Goal: Task Accomplishment & Management: Use online tool/utility

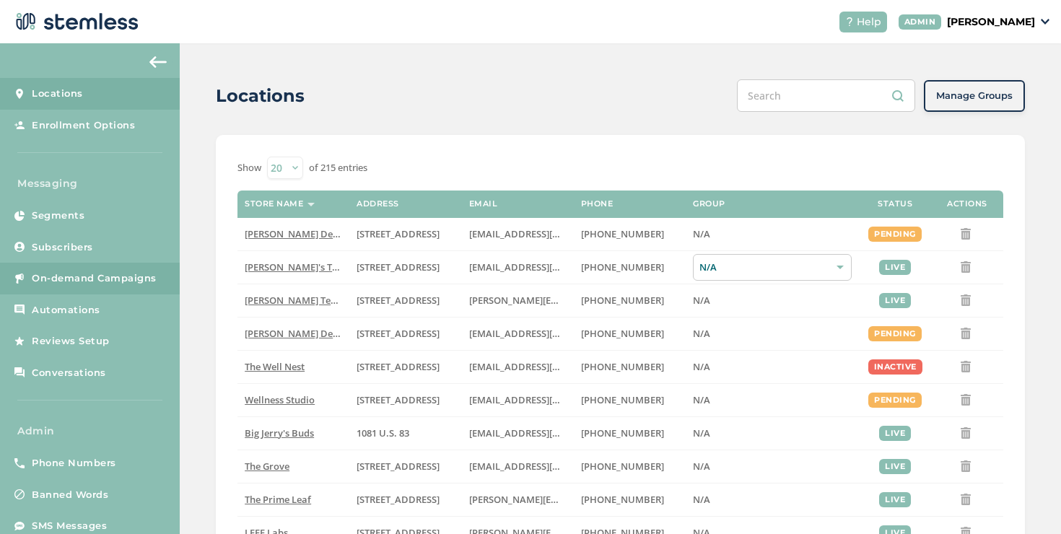
click at [151, 281] on span "On-demand Campaigns" at bounding box center [94, 278] width 125 height 14
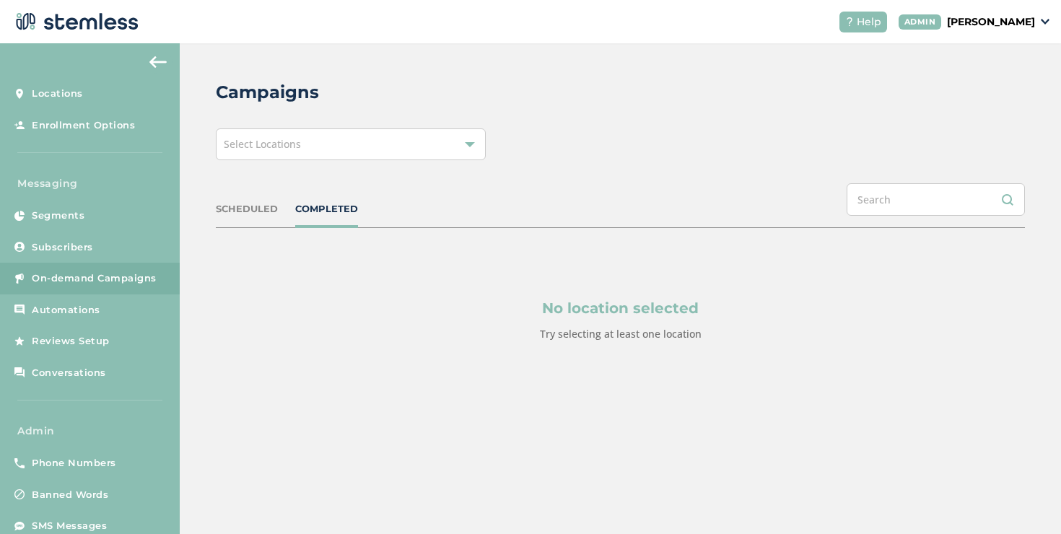
click at [253, 154] on div "Select Locations" at bounding box center [351, 144] width 270 height 32
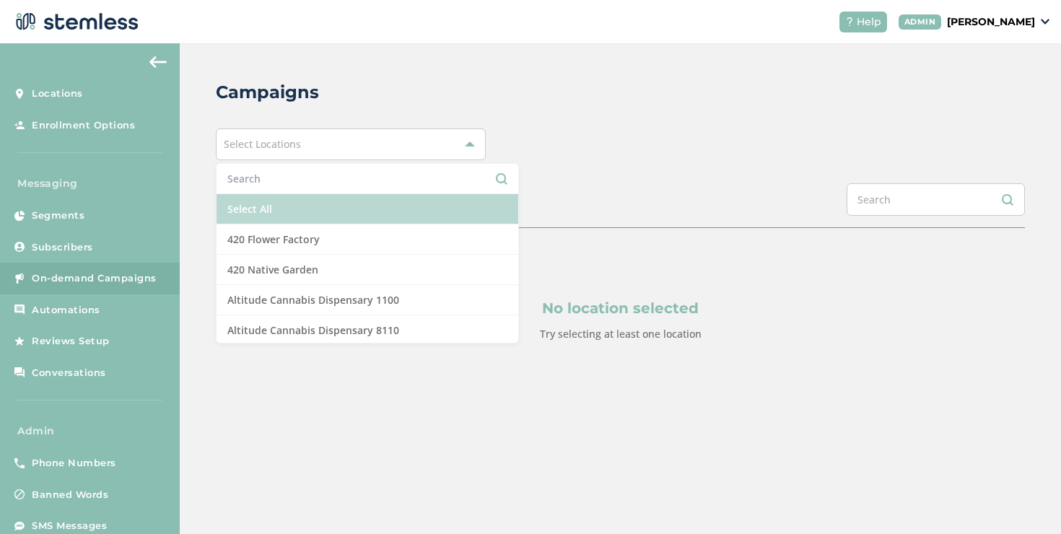
click at [245, 215] on li "Select All" at bounding box center [368, 209] width 302 height 30
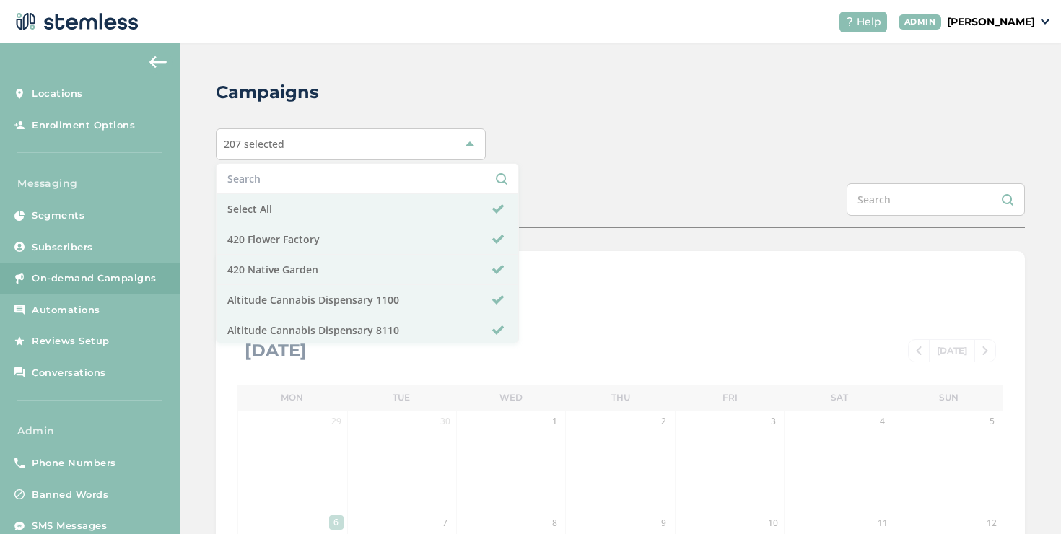
click at [613, 177] on div "Campaigns 207 selected Select All 420 Flower Factory 420 Native Garden Altitude…" at bounding box center [620, 510] width 881 height 934
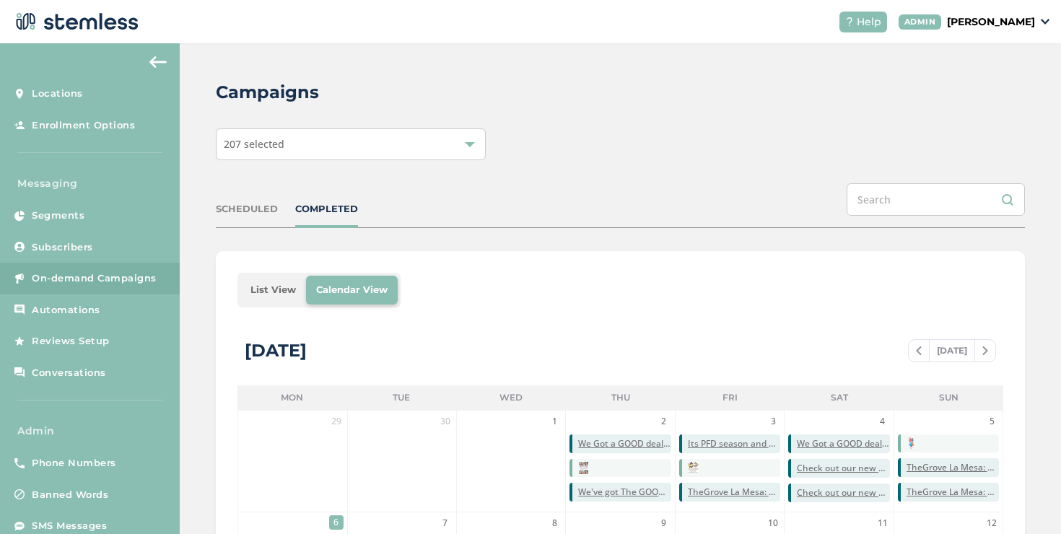
click at [256, 292] on li "List View" at bounding box center [273, 290] width 66 height 29
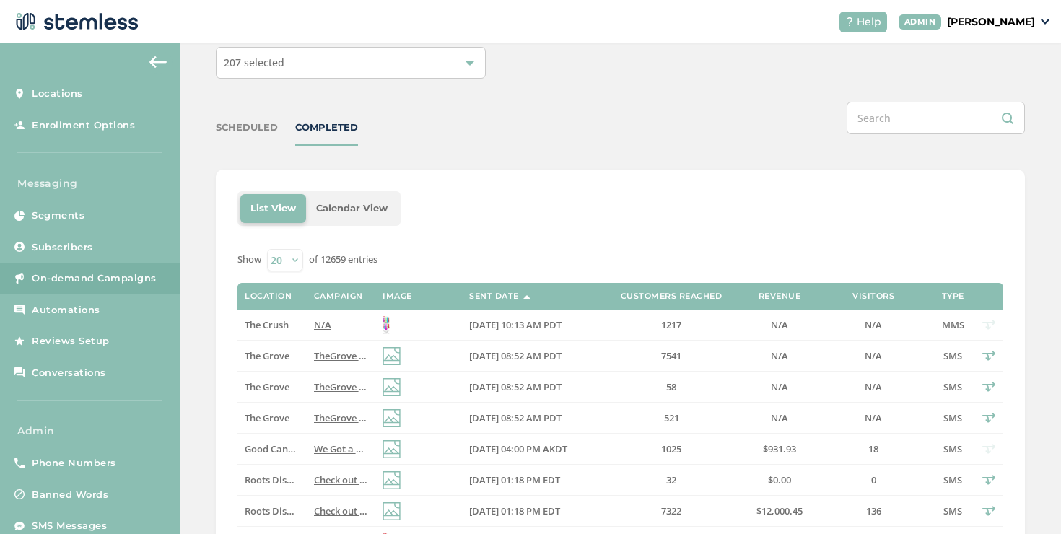
scroll to position [225, 0]
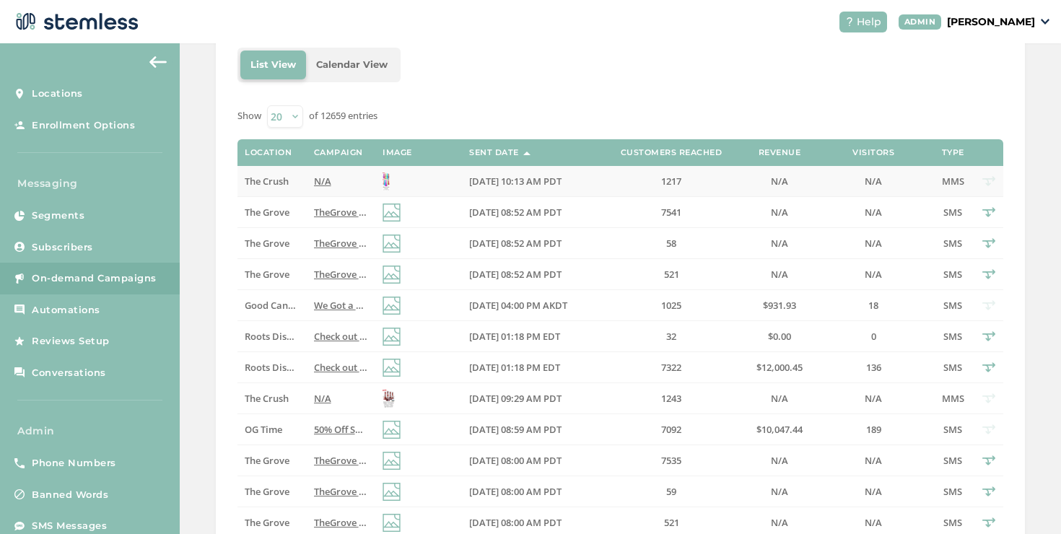
click at [319, 190] on td "N/A" at bounding box center [341, 181] width 69 height 31
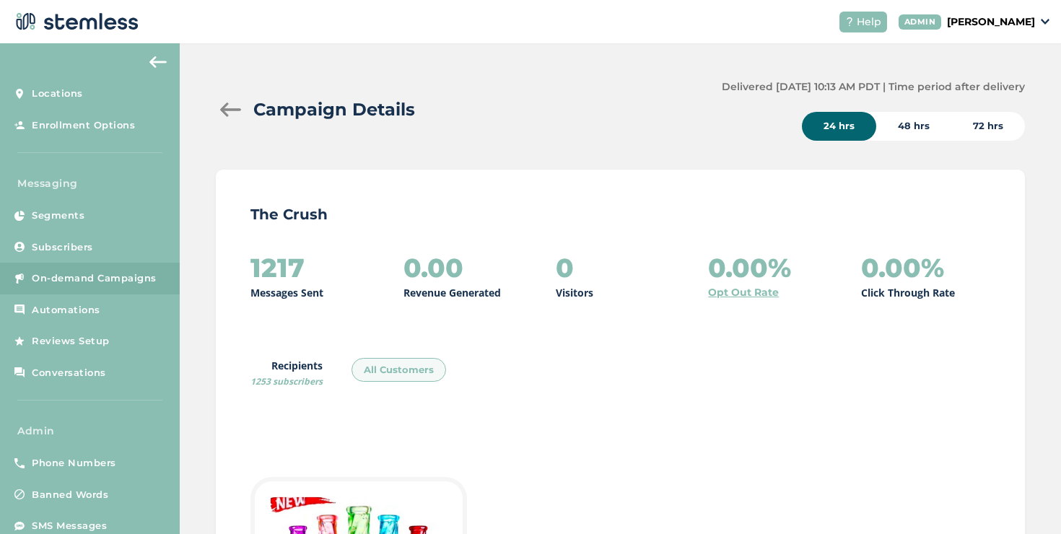
click at [223, 108] on div at bounding box center [230, 109] width 29 height 14
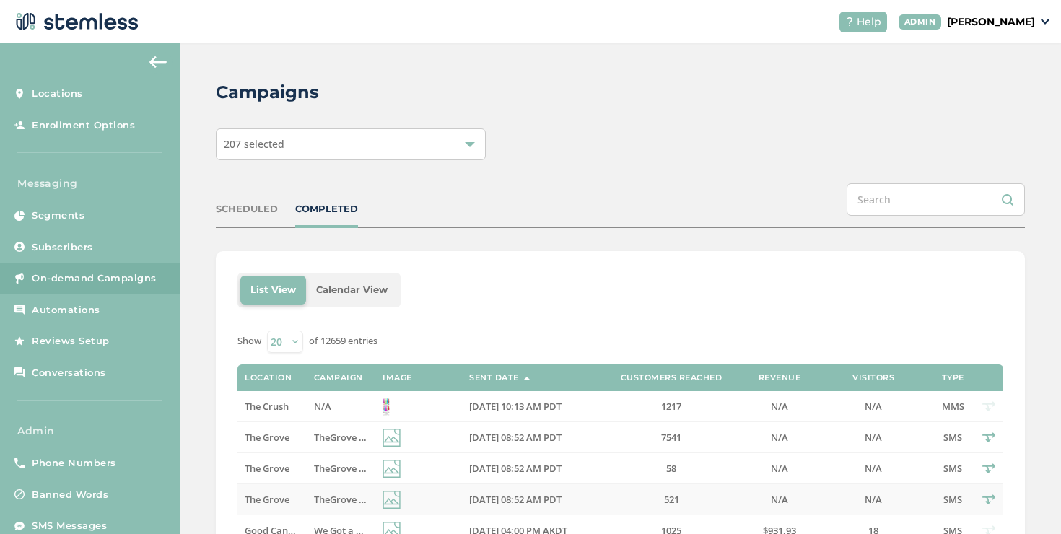
click at [350, 495] on span "TheGrove La Mesa: You have a new notification waiting for you, {first_name}! Re…" at bounding box center [531, 499] width 434 height 13
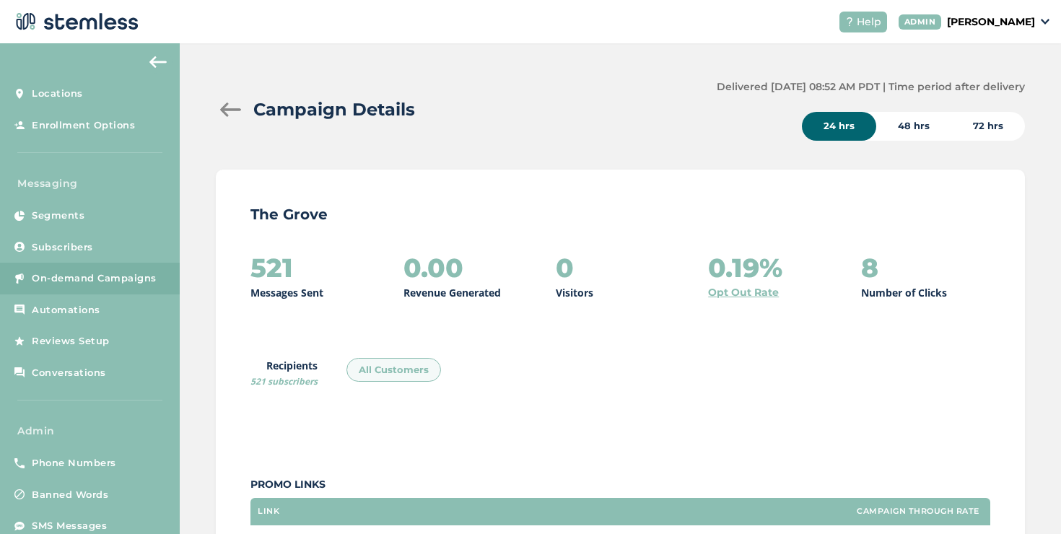
click at [230, 109] on div at bounding box center [230, 109] width 29 height 14
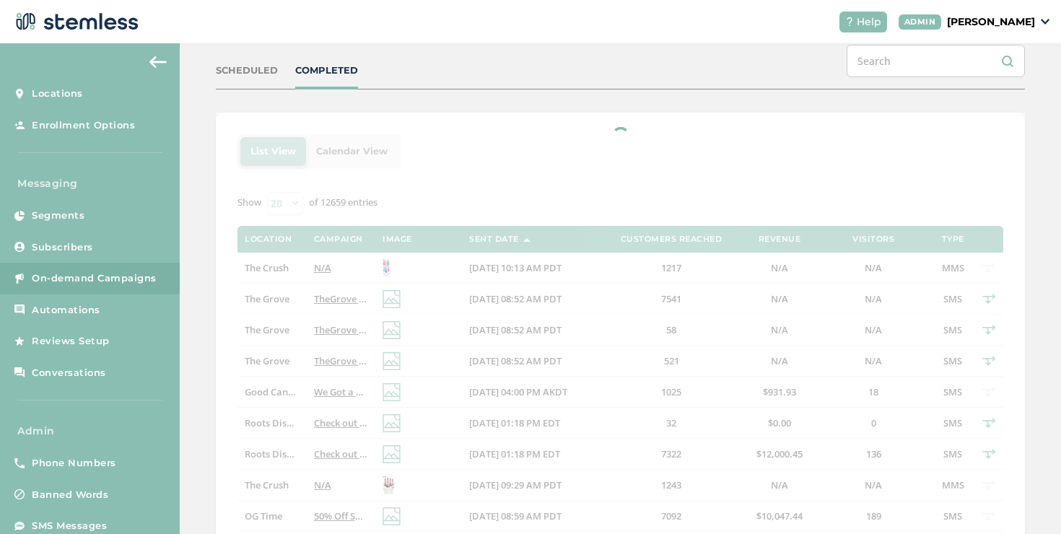
scroll to position [181, 0]
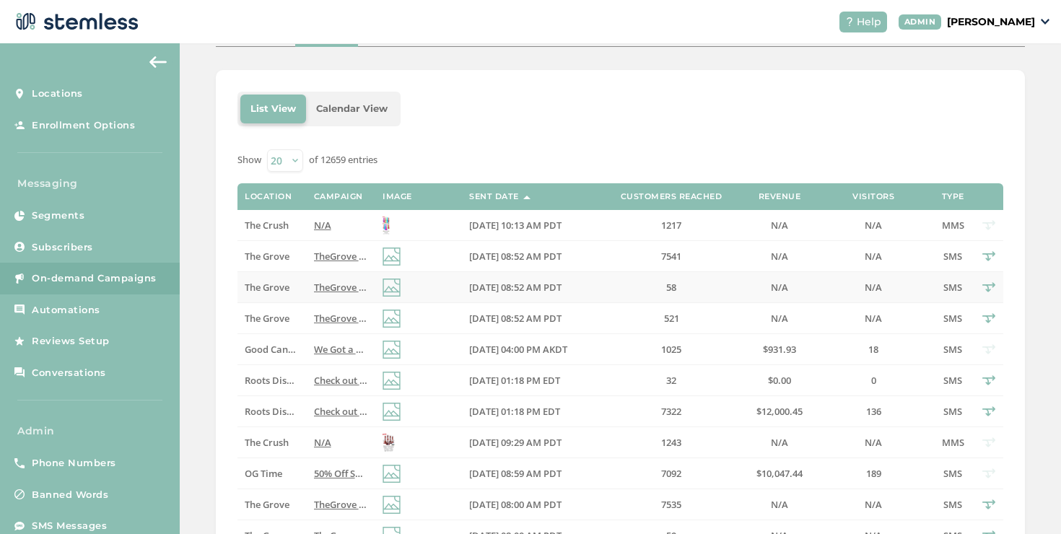
click at [352, 291] on span "TheGrove La Mesa: You have a new notification waiting for you, {first_name}! Re…" at bounding box center [531, 287] width 434 height 13
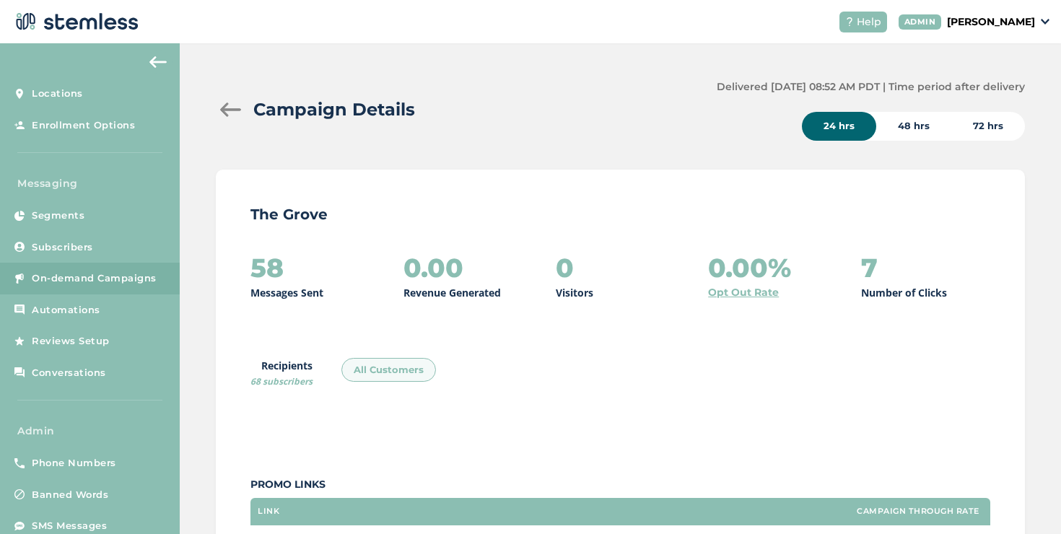
click at [233, 108] on div at bounding box center [230, 109] width 29 height 14
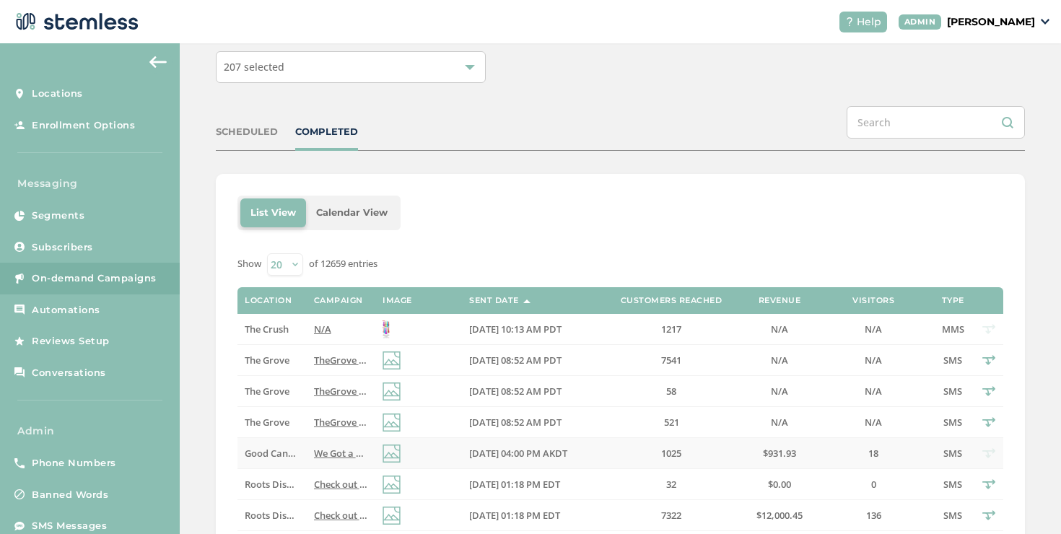
scroll to position [78, 0]
click at [326, 354] on span "TheGrove La Mesa: You have a new notification waiting for you, {first_name}! Re…" at bounding box center [531, 359] width 434 height 13
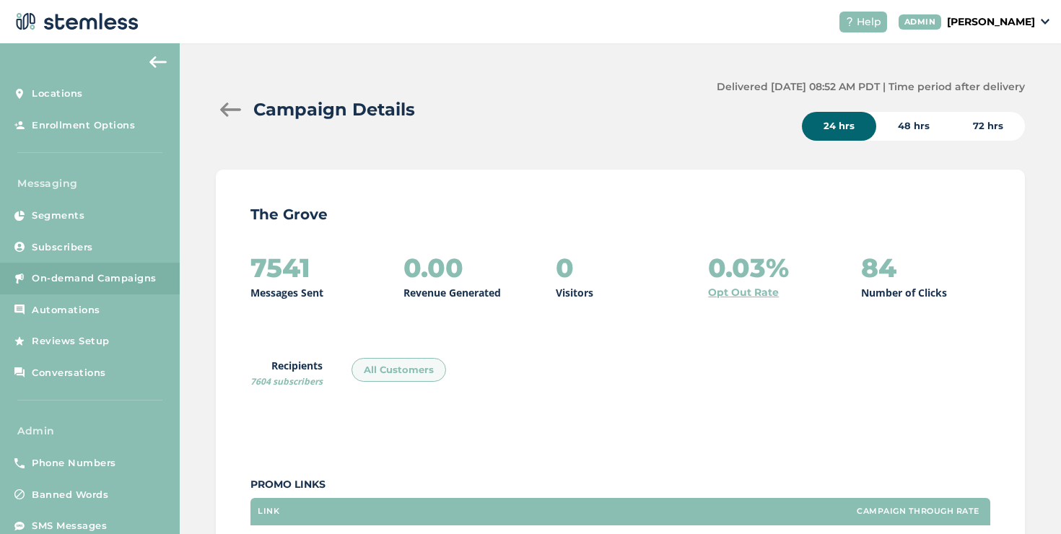
click at [220, 114] on div at bounding box center [230, 109] width 29 height 14
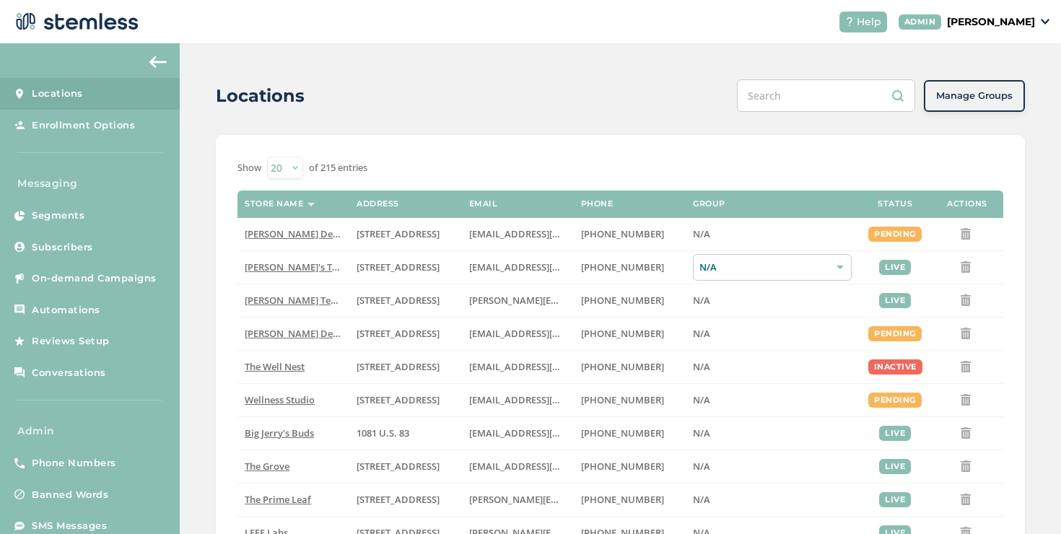
click at [978, 16] on p "[PERSON_NAME]" at bounding box center [991, 21] width 88 height 15
click at [993, 103] on span "Impersonate" at bounding box center [998, 104] width 71 height 14
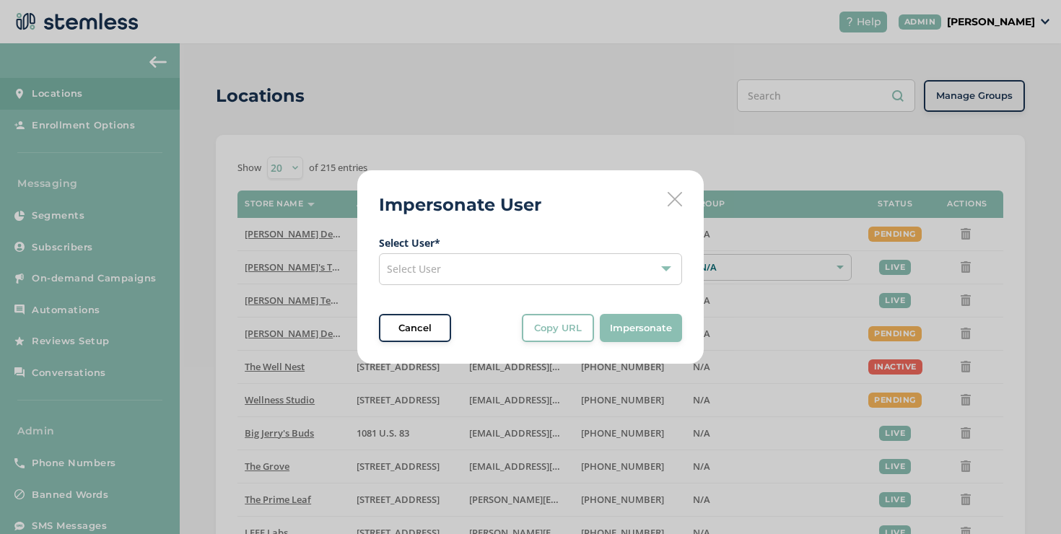
click at [523, 280] on div "Select User" at bounding box center [530, 269] width 303 height 32
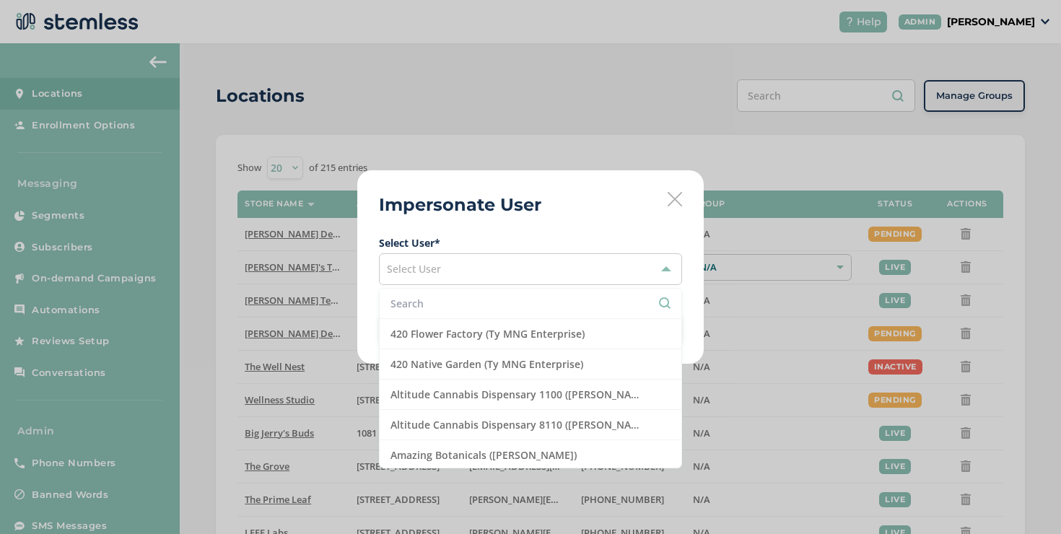
click at [448, 306] on input "text" at bounding box center [530, 303] width 280 height 15
type input "a"
type input "s"
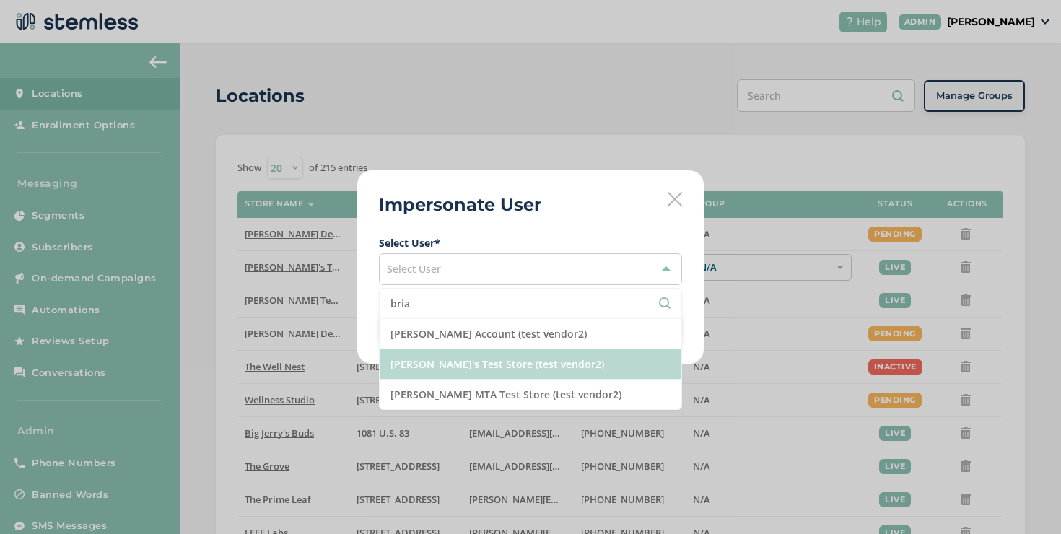
type input "bria"
click at [450, 370] on li "[PERSON_NAME]'s Test Store (test vendor2)" at bounding box center [531, 364] width 302 height 30
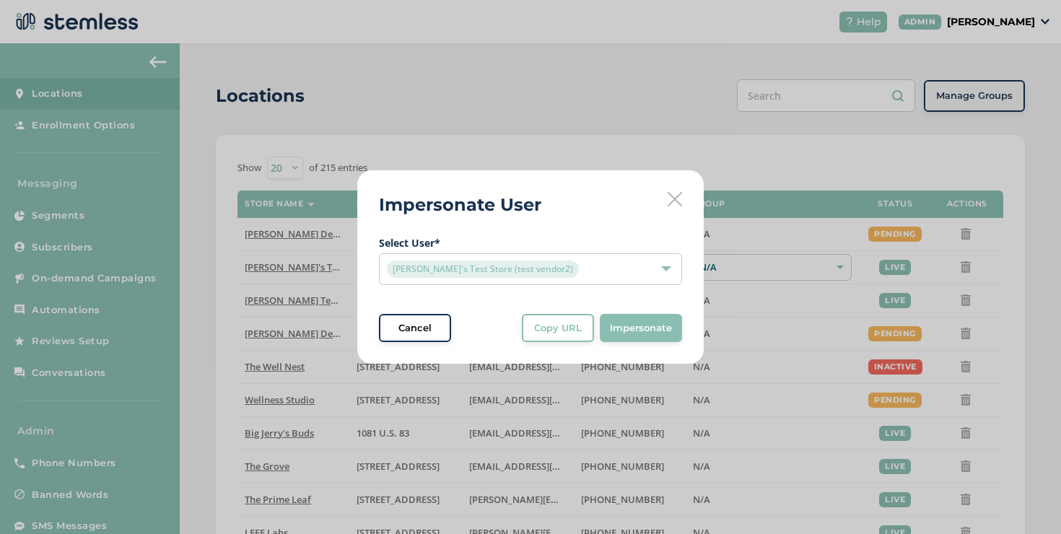
click at [547, 346] on div "Impersonate User Select User * [PERSON_NAME]'s Test Store (test vendor2) Cancel…" at bounding box center [530, 267] width 346 height 194
click at [547, 330] on span "Copy URL" at bounding box center [558, 328] width 48 height 14
click at [673, 204] on icon at bounding box center [675, 199] width 14 height 14
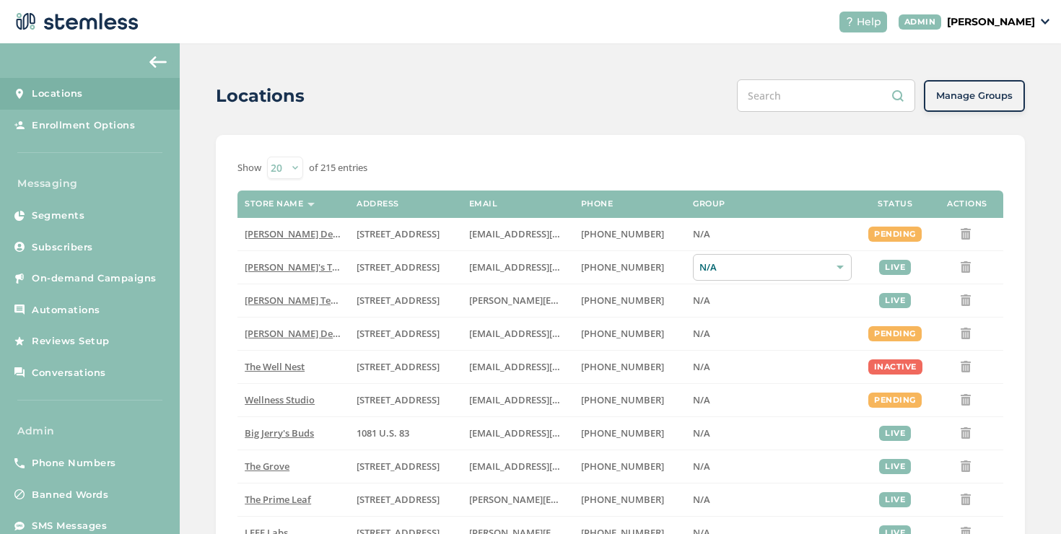
click at [952, 28] on p "[PERSON_NAME]" at bounding box center [991, 21] width 88 height 15
click at [974, 105] on span "Impersonate" at bounding box center [998, 104] width 71 height 14
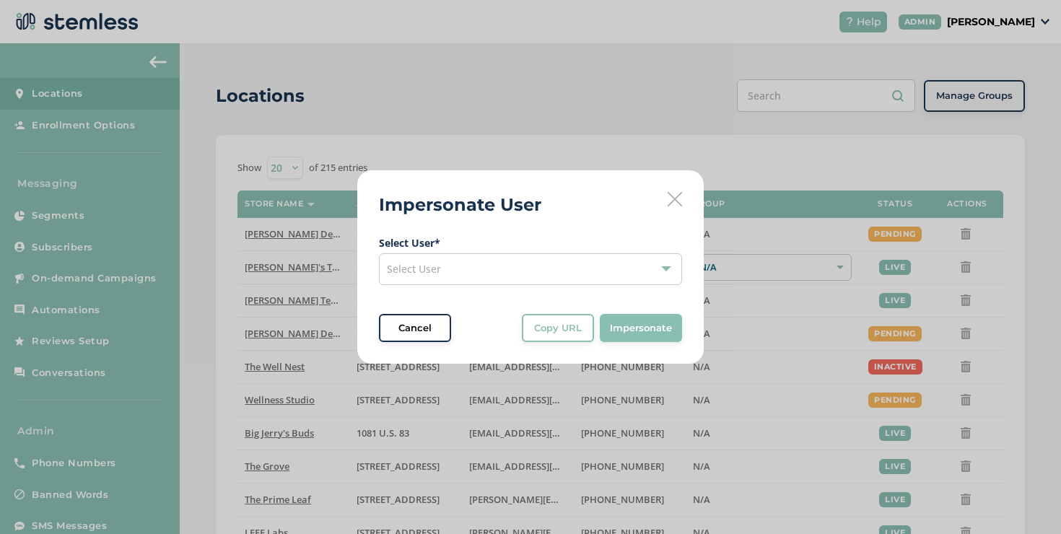
click at [587, 261] on div "Select User" at bounding box center [530, 269] width 303 height 32
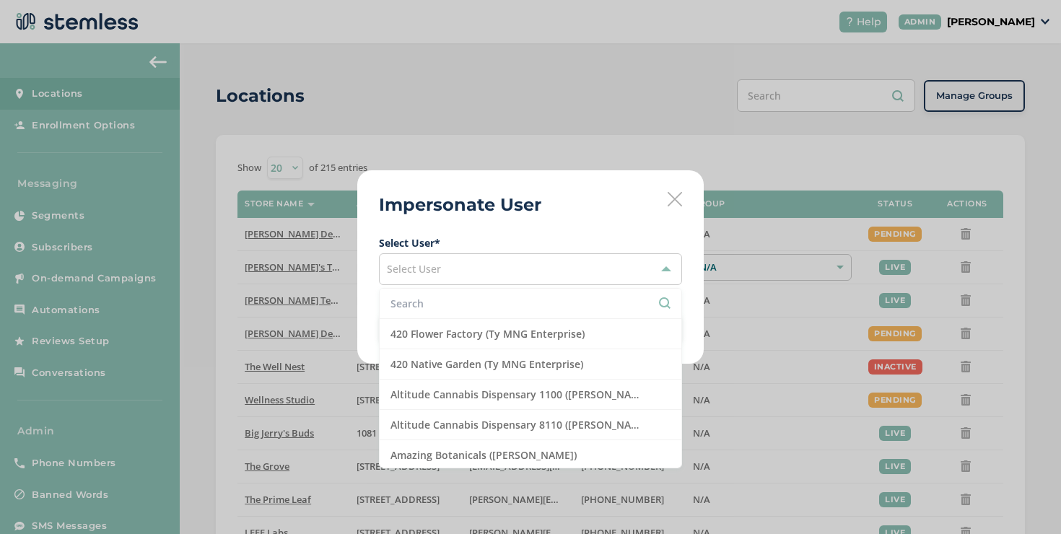
click at [541, 300] on input "text" at bounding box center [530, 303] width 280 height 15
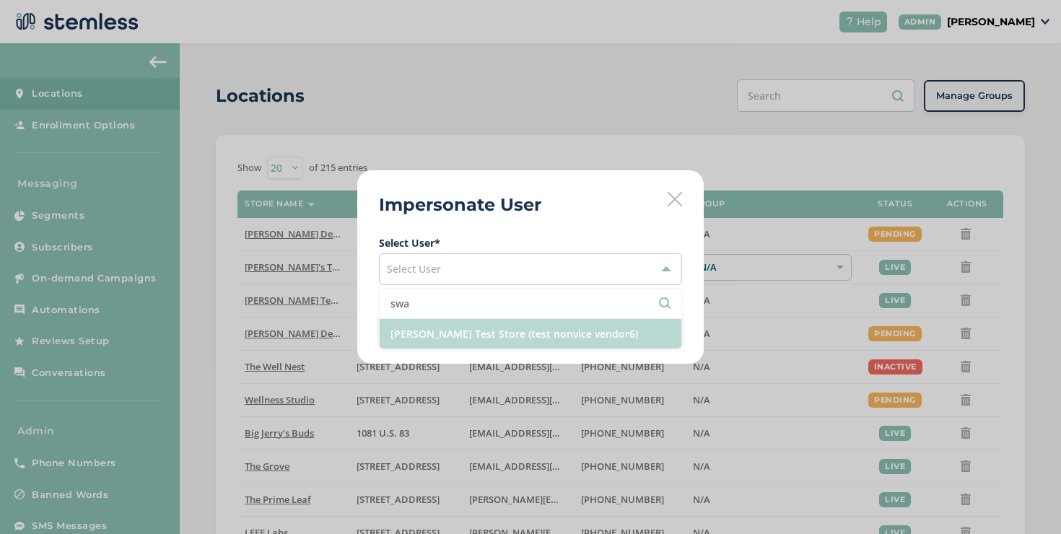
type input "swa"
click at [473, 335] on li "[PERSON_NAME] Test Store (test nonvice vendor6)" at bounding box center [531, 334] width 302 height 30
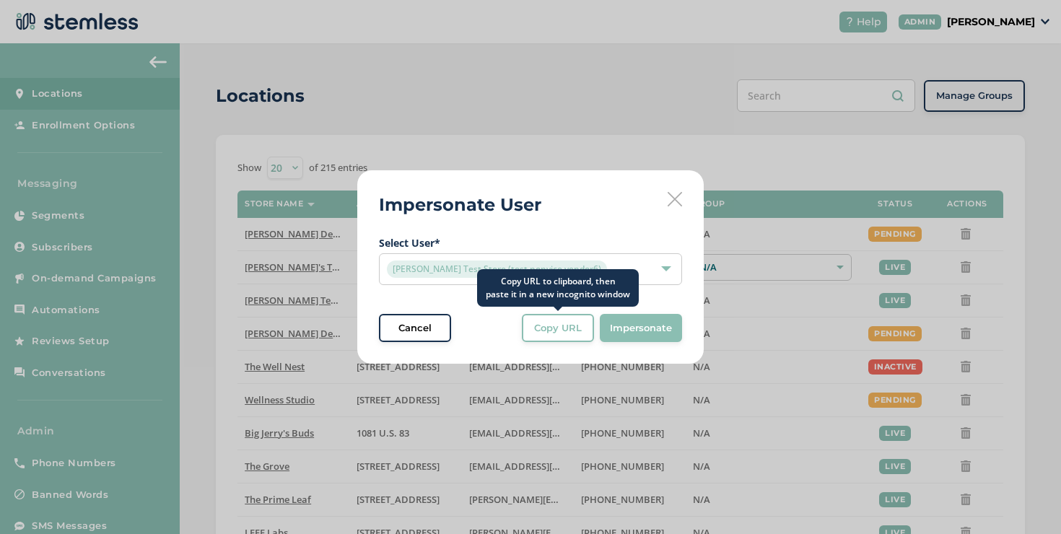
click at [546, 321] on span "Copy URL" at bounding box center [558, 328] width 48 height 14
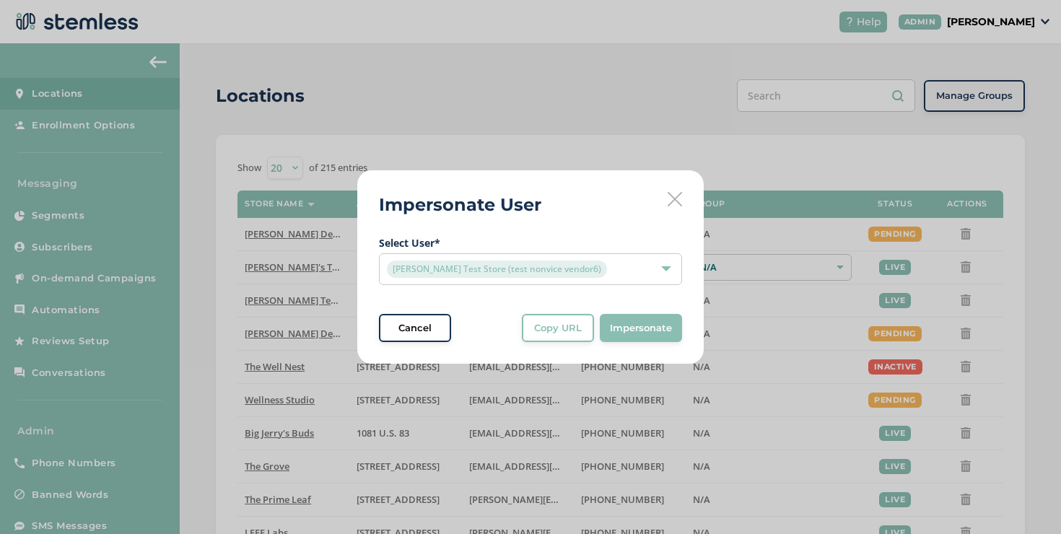
click at [678, 193] on icon at bounding box center [675, 199] width 14 height 14
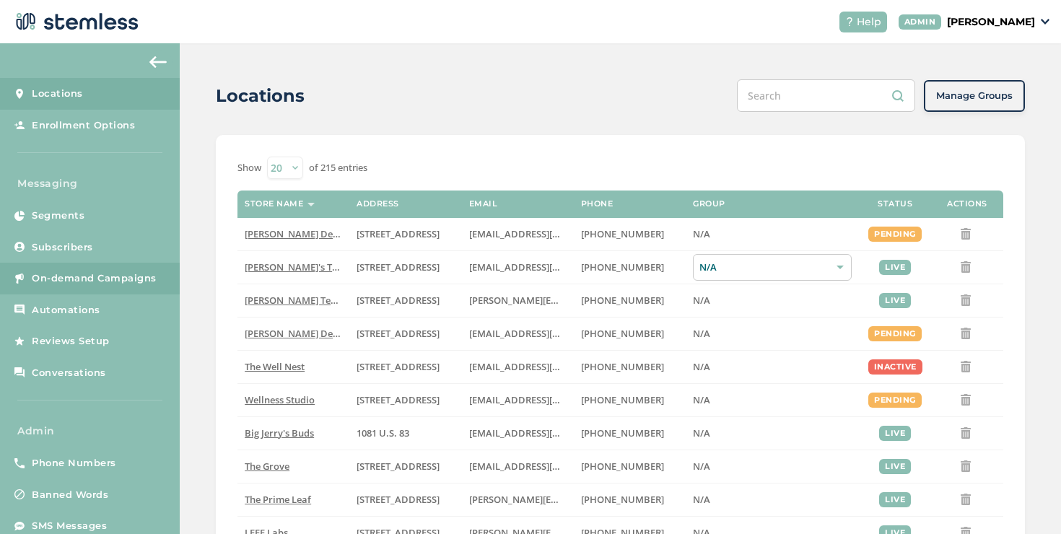
click at [155, 284] on link "On-demand Campaigns" at bounding box center [90, 279] width 180 height 32
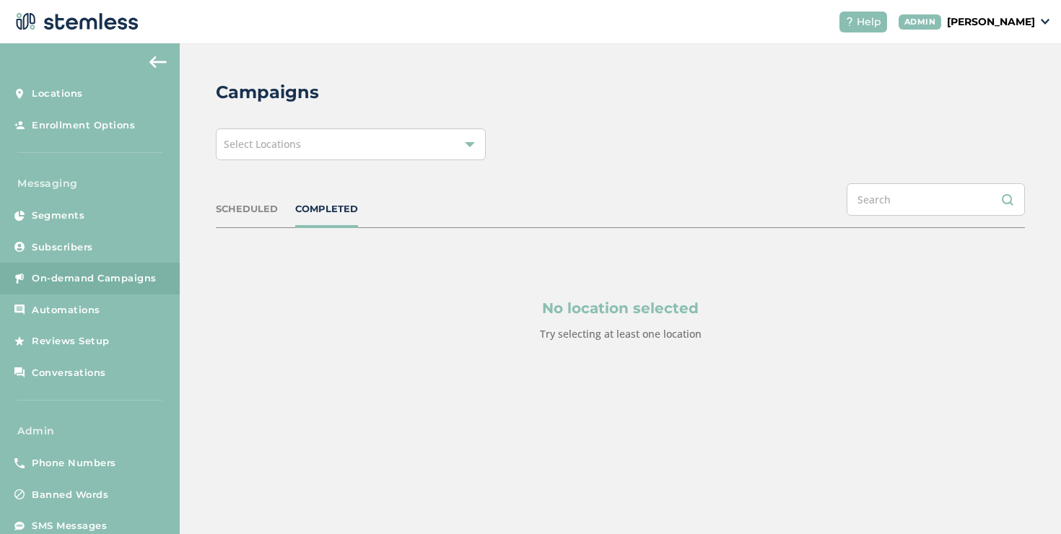
click at [355, 148] on div "Select Locations" at bounding box center [351, 144] width 270 height 32
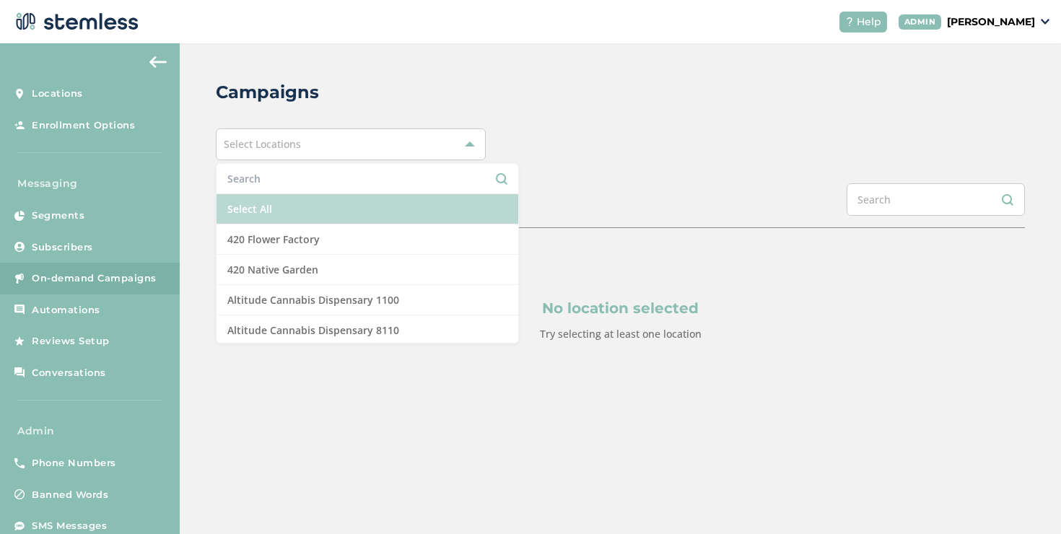
click at [294, 202] on li "Select All" at bounding box center [368, 209] width 302 height 30
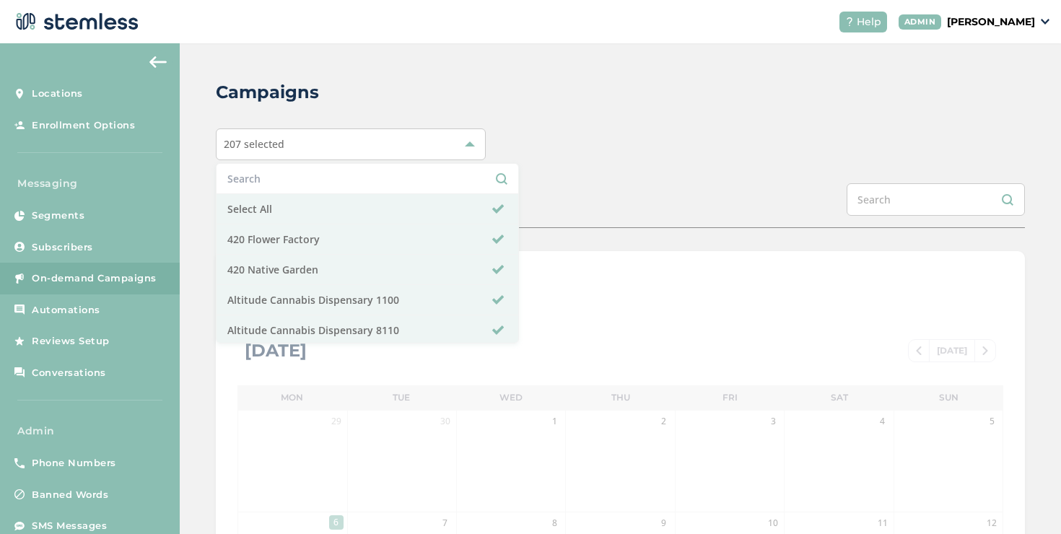
click at [567, 175] on div "Campaigns 207 selected Select All 420 Flower Factory 420 Native Garden Altitude…" at bounding box center [620, 510] width 881 height 934
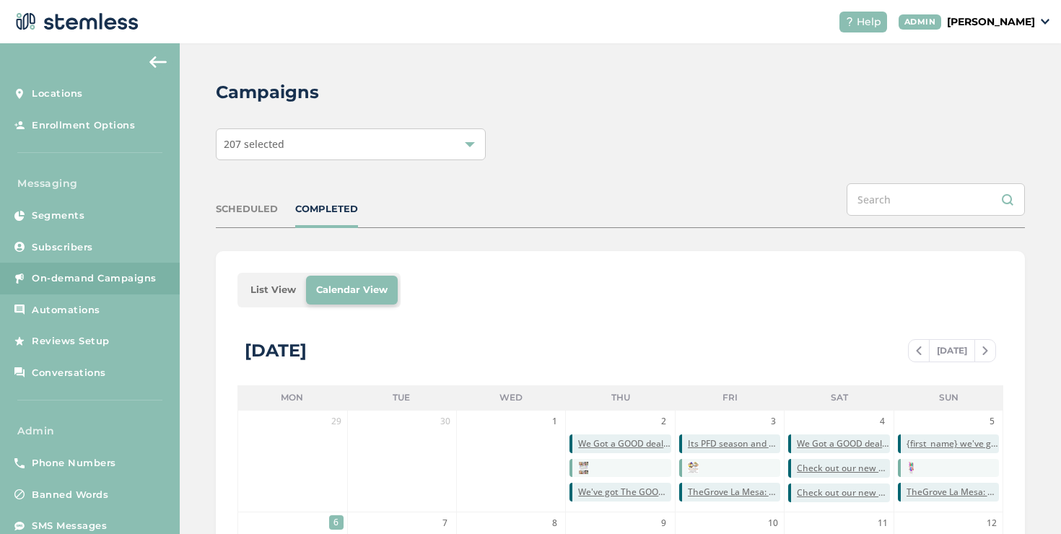
click at [271, 294] on li "List View" at bounding box center [273, 290] width 66 height 29
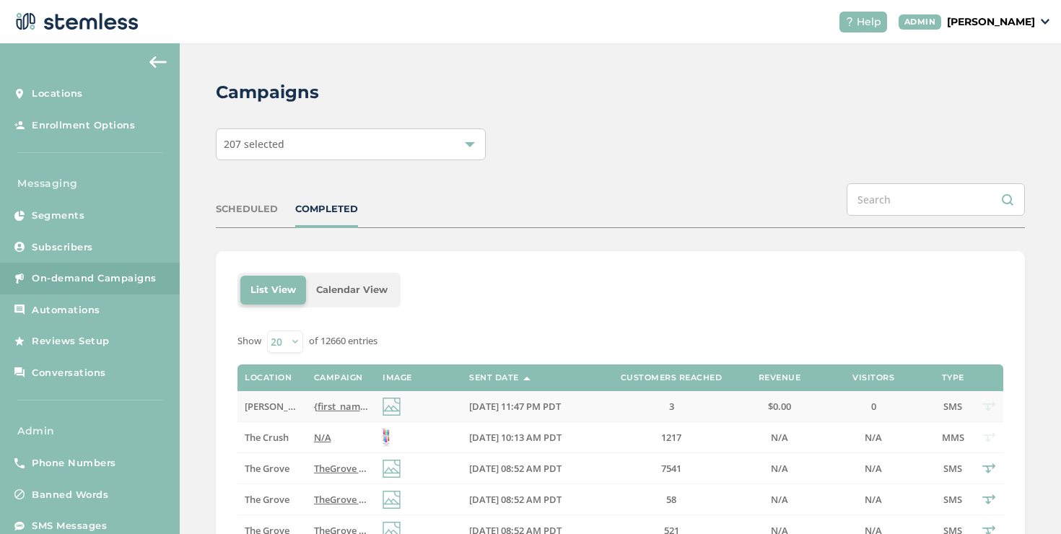
click at [345, 406] on span "{first_name} we've got the best VIP deals at you favorite store💰📈 Click the lin…" at bounding box center [586, 406] width 544 height 13
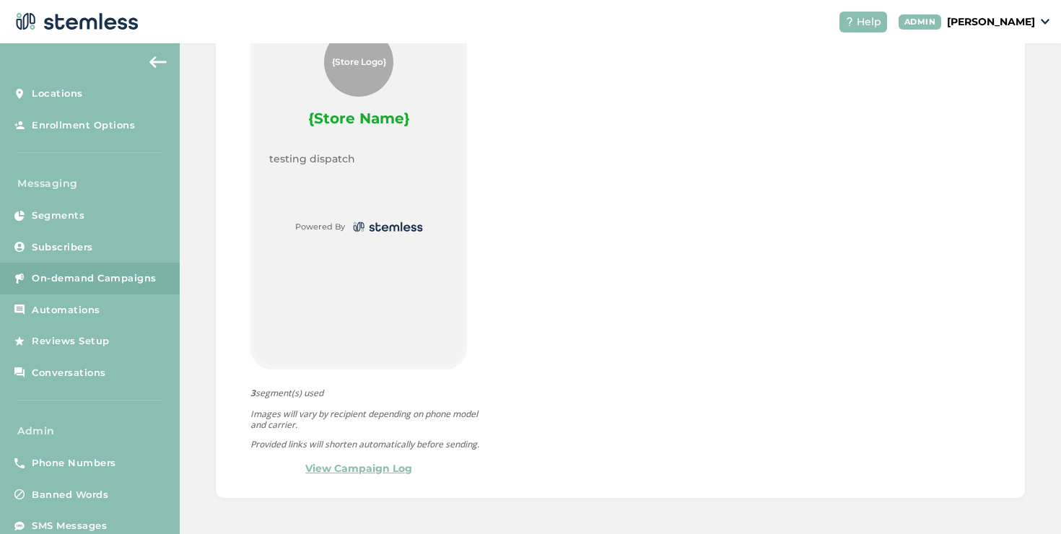
scroll to position [729, 0]
click at [382, 466] on link "View Campaign Log" at bounding box center [358, 468] width 107 height 15
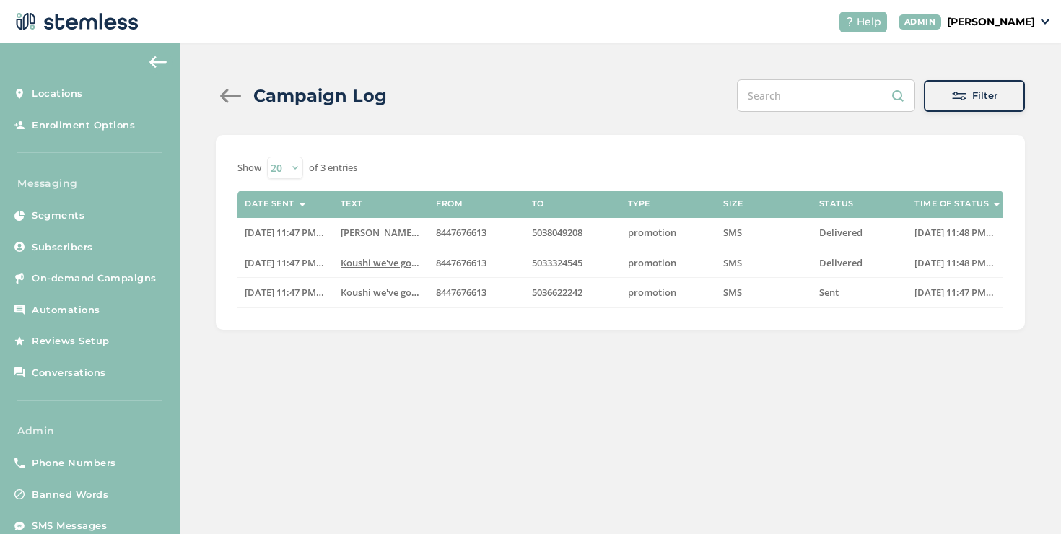
click at [230, 93] on div at bounding box center [230, 96] width 29 height 14
